Goal: Navigation & Orientation: Find specific page/section

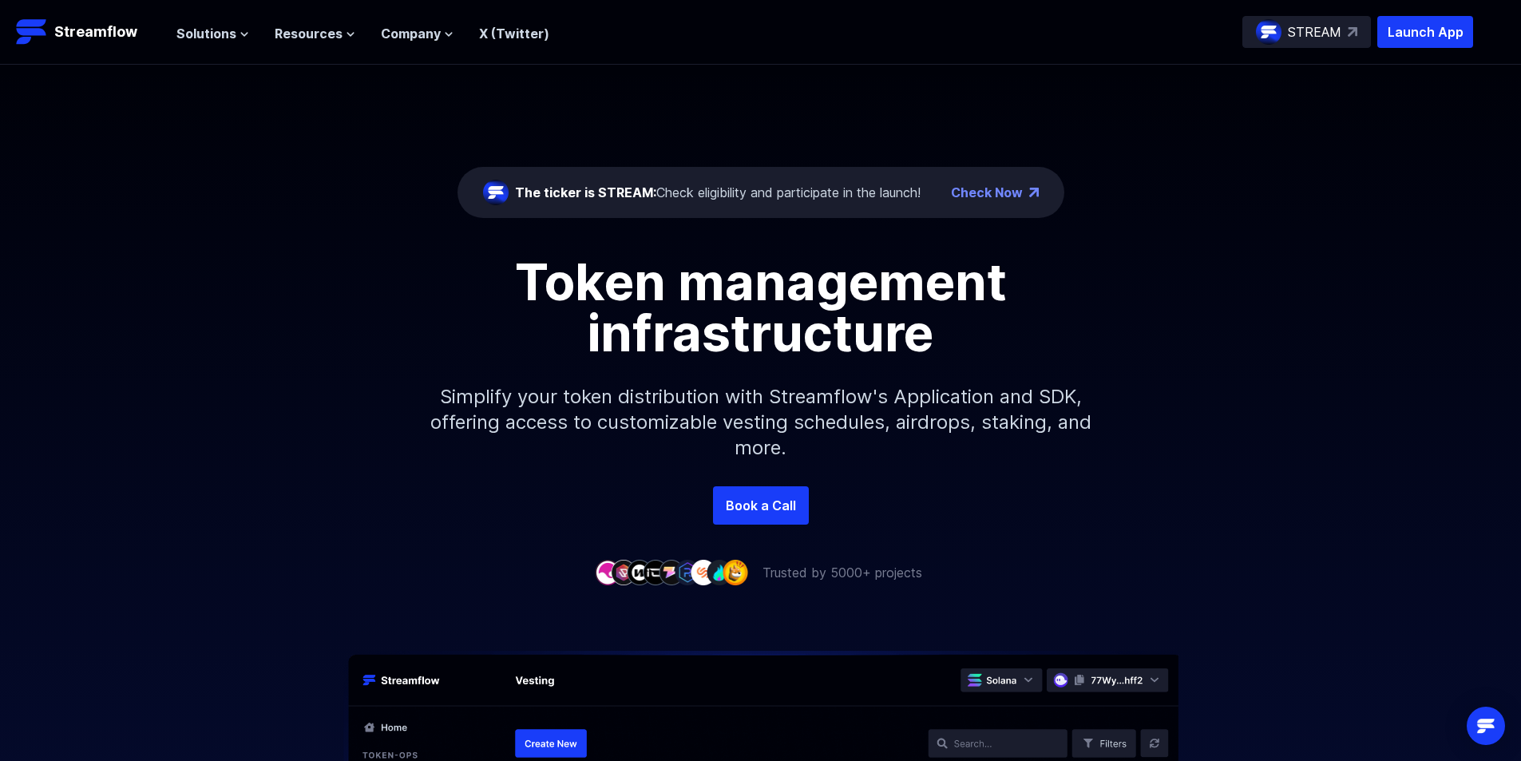
click at [565, 184] on div "The ticker is STREAM: Check eligibility and participate in the launch!" at bounding box center [718, 192] width 406 height 19
click at [212, 36] on span "Solutions" at bounding box center [206, 33] width 60 height 19
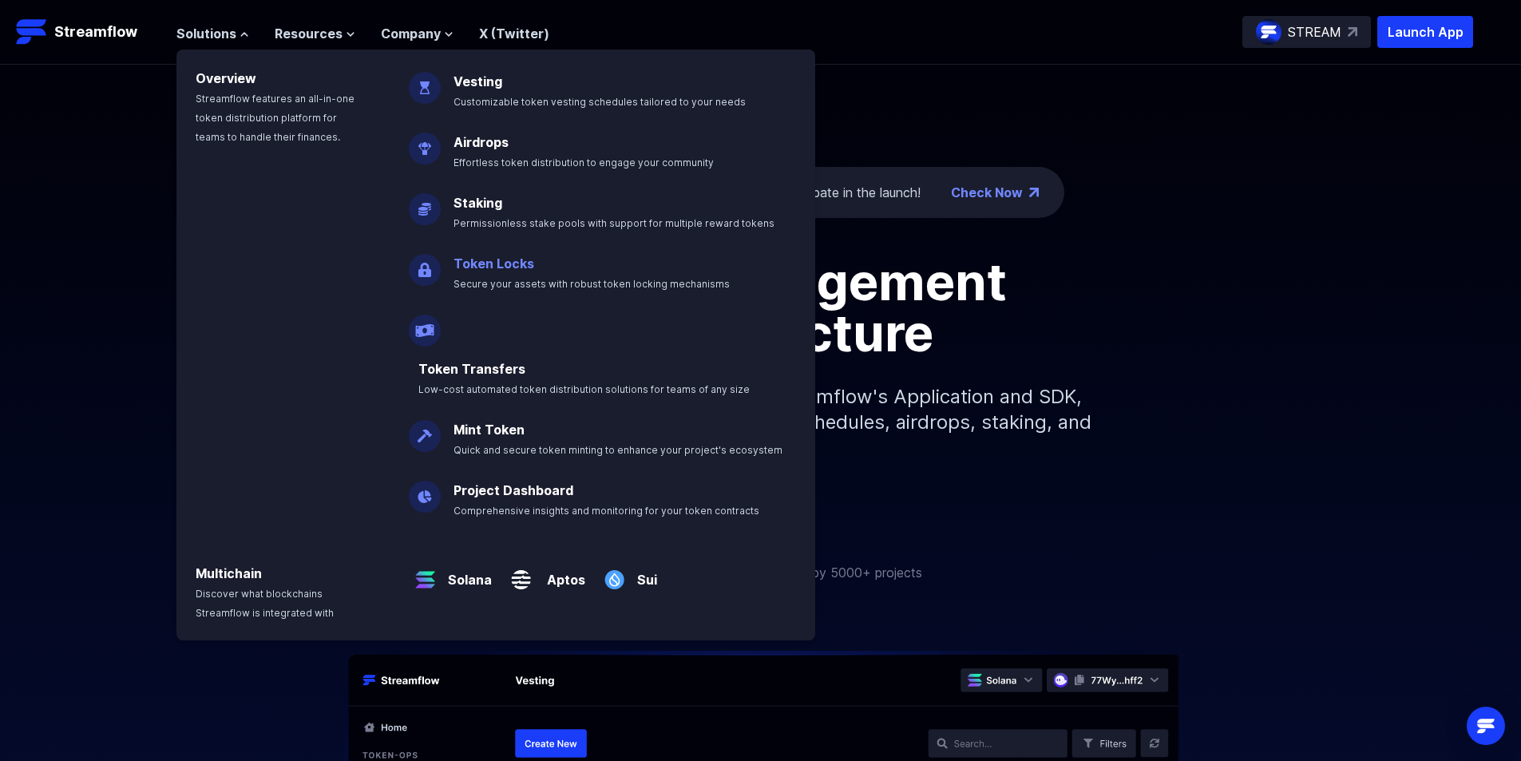
click at [481, 259] on link "Token Locks" at bounding box center [493, 263] width 81 height 16
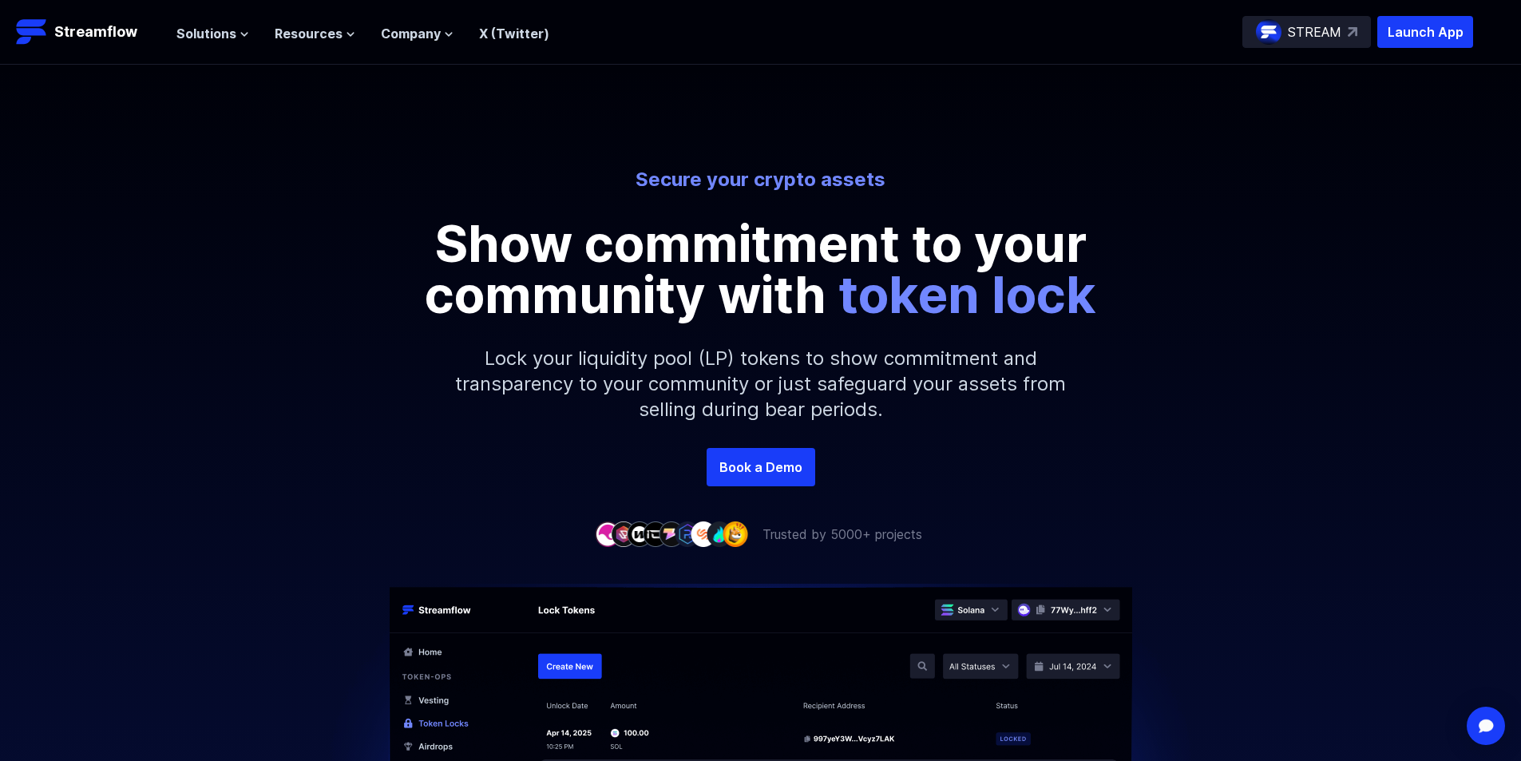
click at [1308, 25] on p "STREAM" at bounding box center [1314, 31] width 53 height 19
click at [444, 38] on icon at bounding box center [449, 35] width 10 height 10
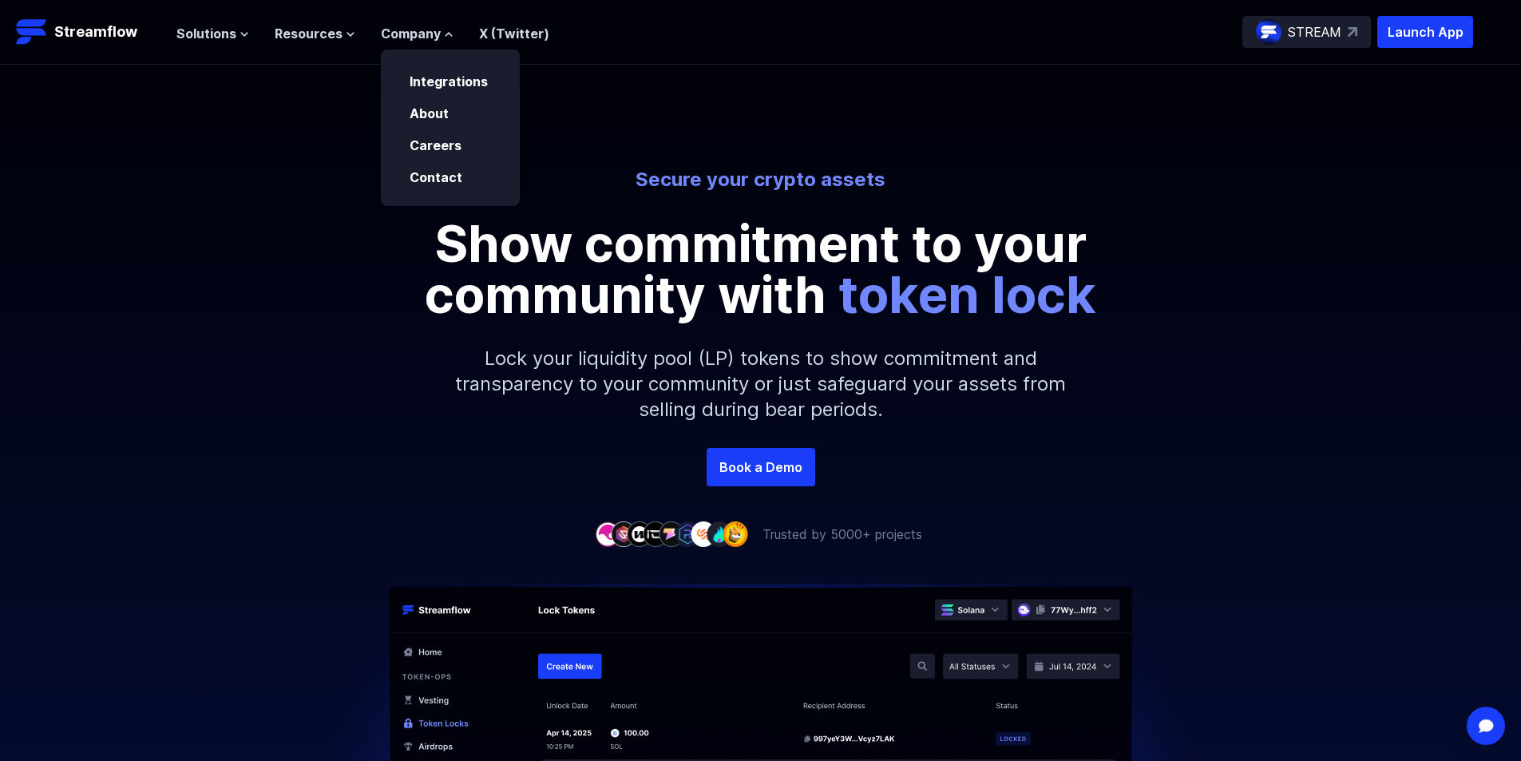
click at [329, 45] on div "Solutions Overview Streamflow features an all-in-one token distribution platfor…" at bounding box center [362, 32] width 373 height 32
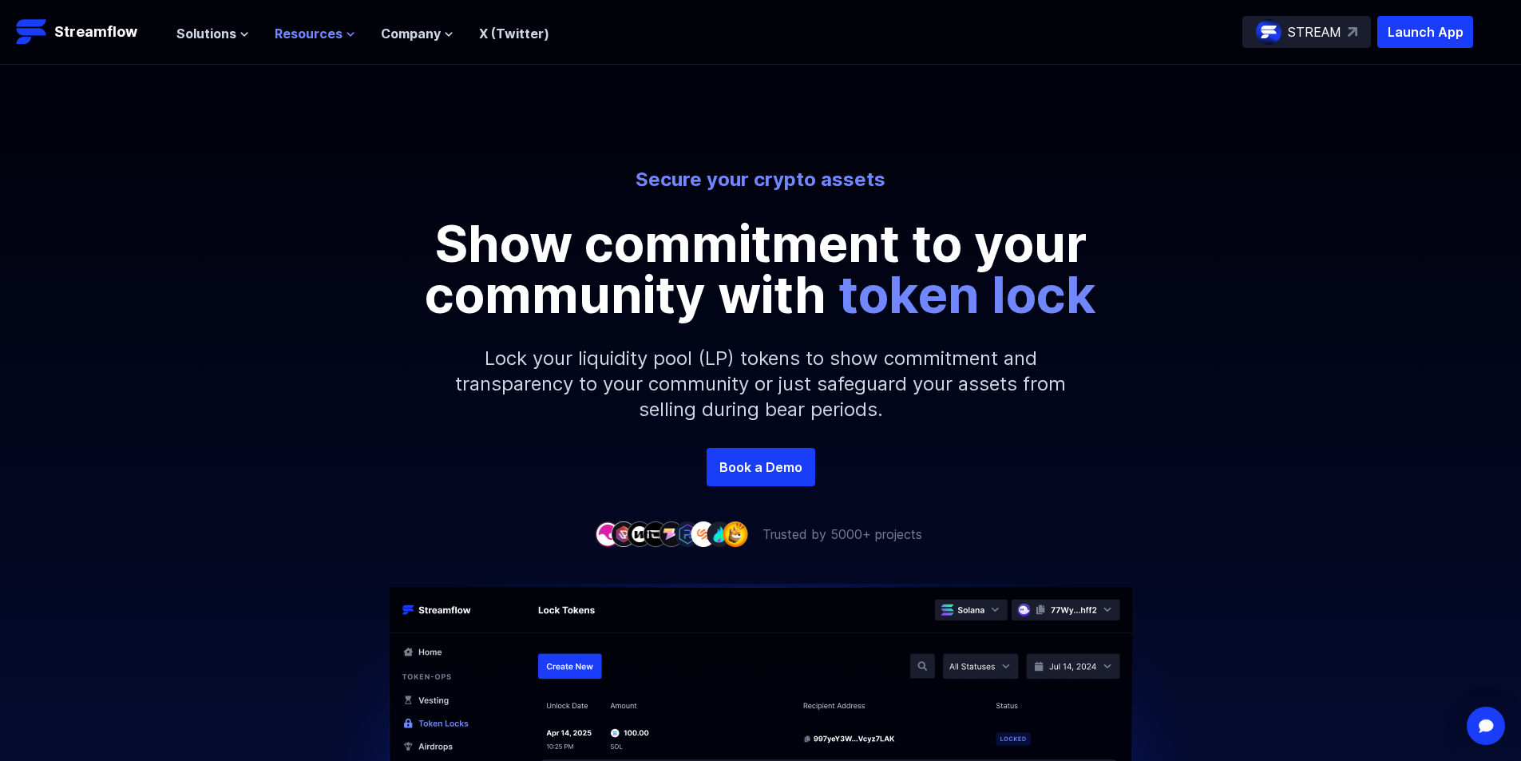
click at [335, 35] on span "Resources" at bounding box center [309, 33] width 68 height 19
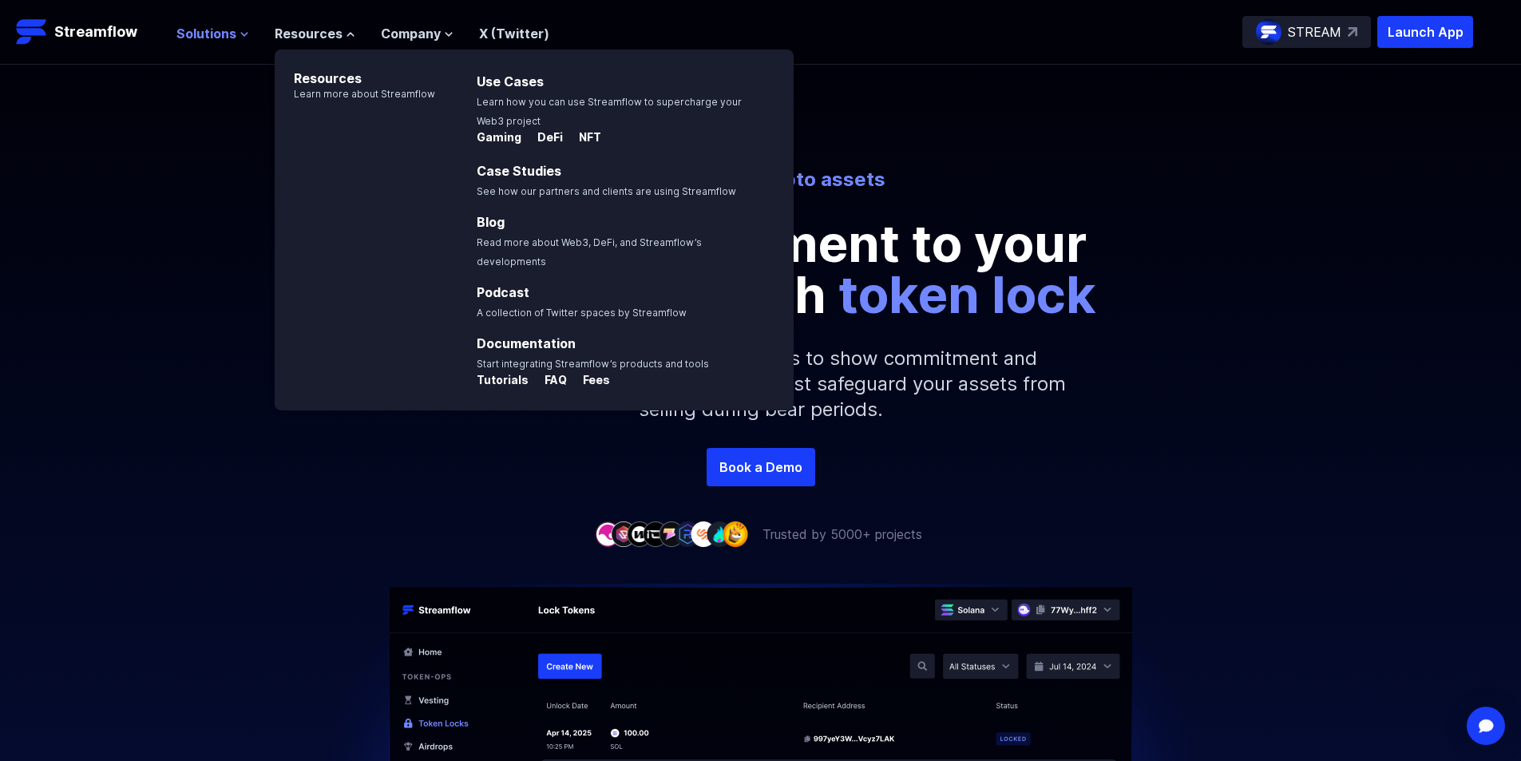
click at [242, 27] on button "Solutions" at bounding box center [212, 33] width 73 height 19
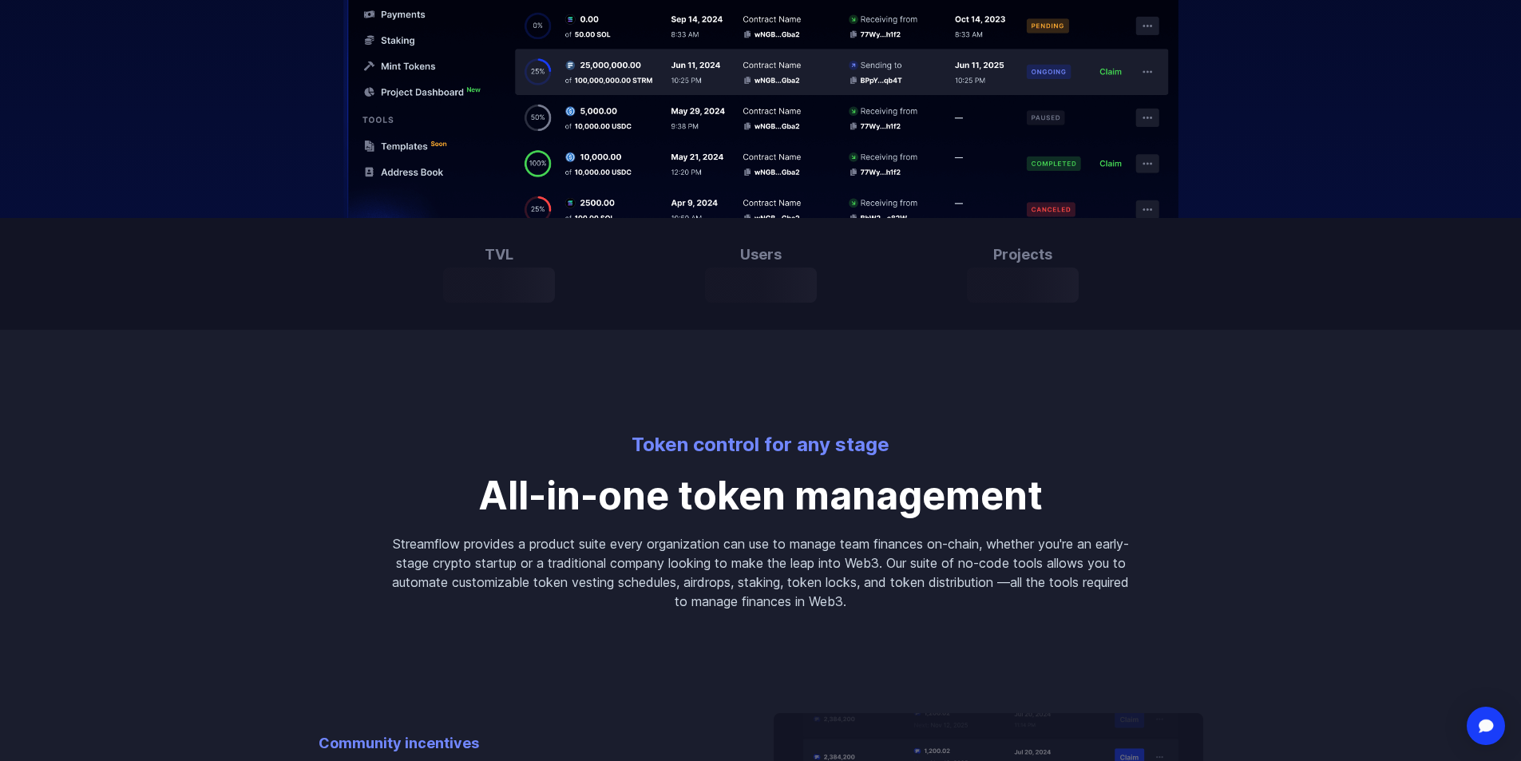
scroll to position [798, 0]
